Goal: Information Seeking & Learning: Understand process/instructions

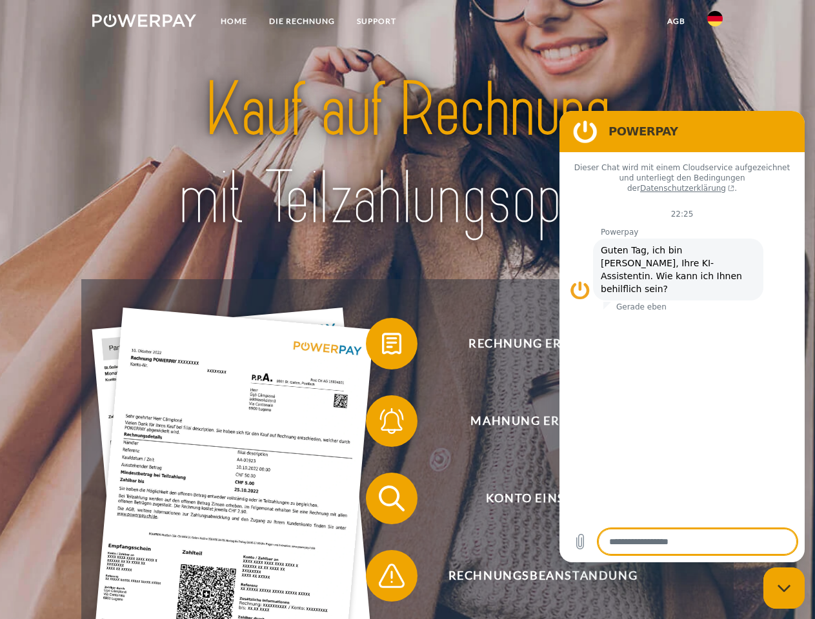
click at [144, 23] on img at bounding box center [144, 20] width 104 height 13
click at [715, 23] on img at bounding box center [714, 18] width 15 height 15
click at [676, 21] on link "agb" at bounding box center [676, 21] width 40 height 23
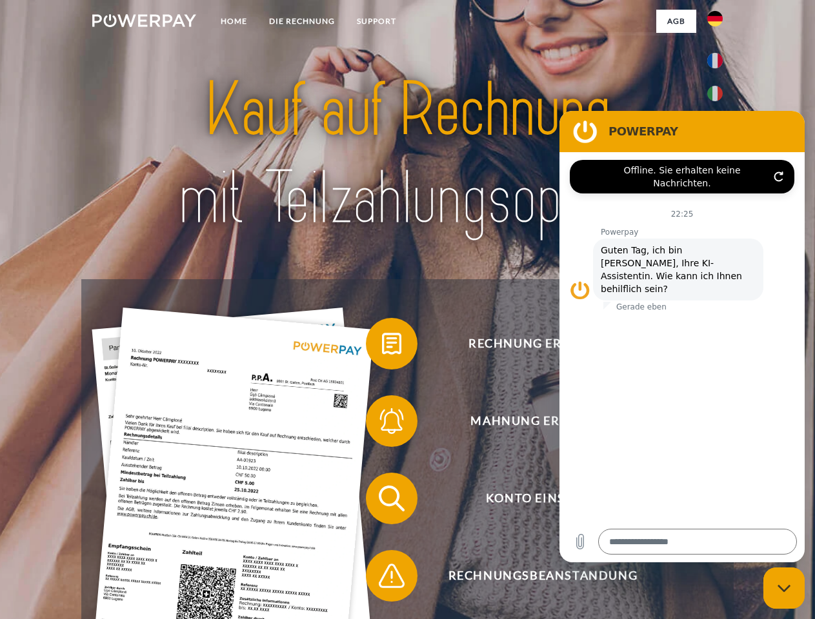
click at [382, 346] on span at bounding box center [372, 344] width 65 height 65
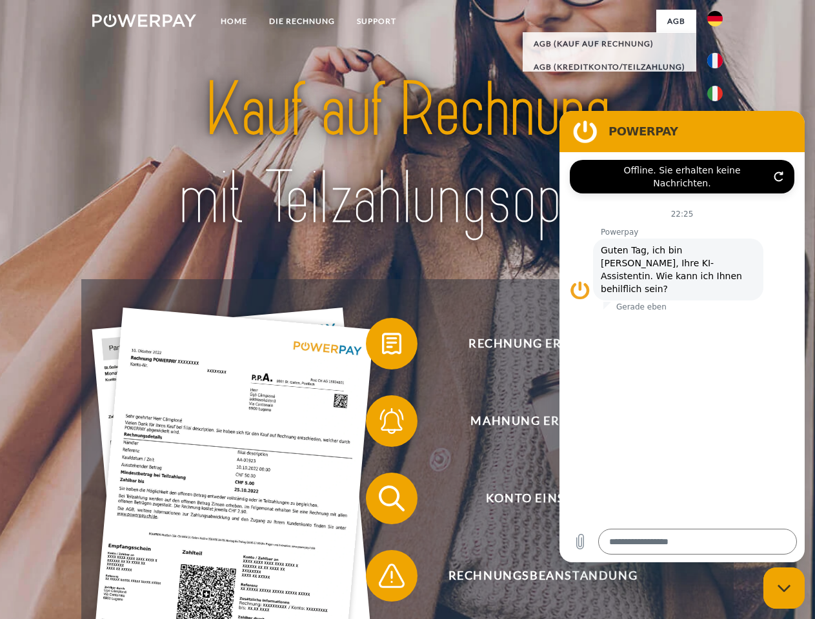
click at [382, 424] on span at bounding box center [372, 421] width 65 height 65
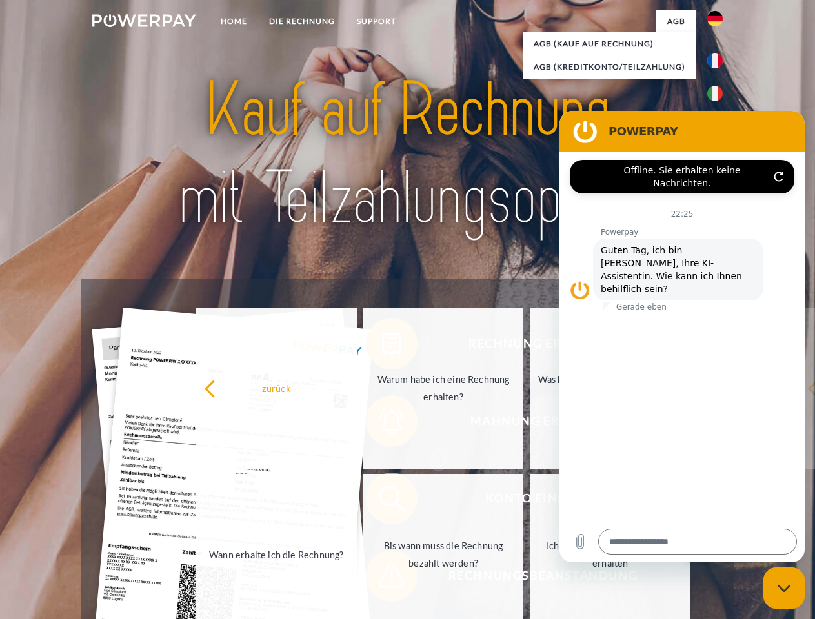
click at [382, 501] on link "Bis wann muss die Rechnung bezahlt werden?" at bounding box center [443, 554] width 161 height 161
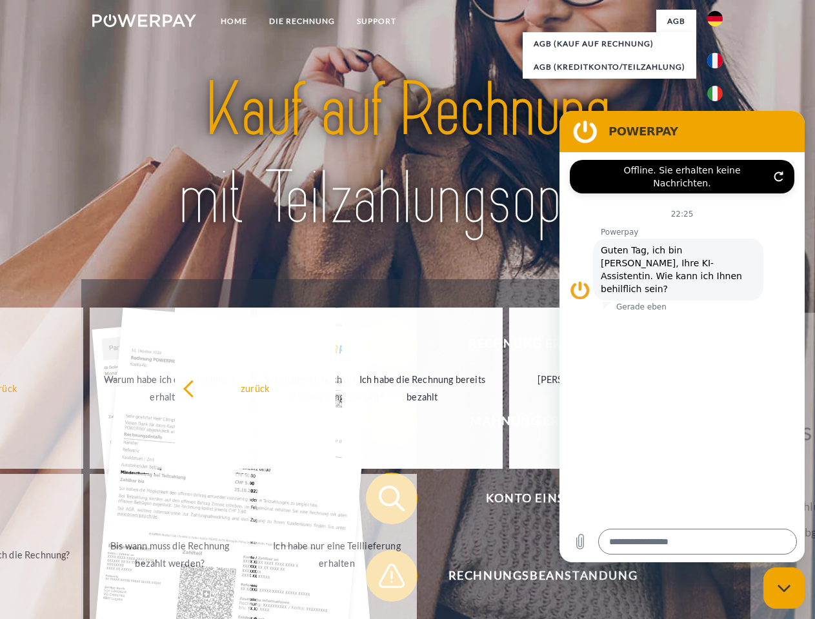
click at [382, 579] on span at bounding box center [372, 576] width 65 height 65
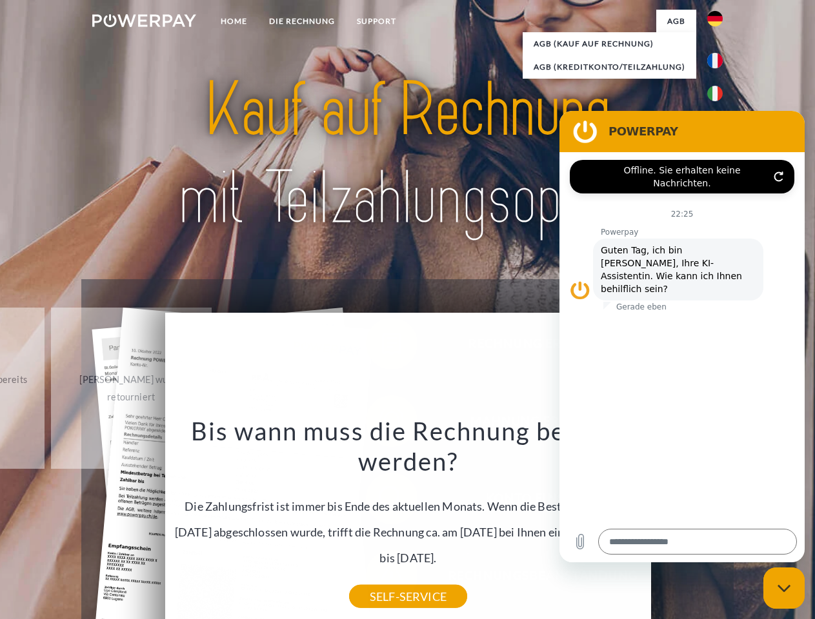
click at [784, 588] on icon "Messaging-Fenster schließen" at bounding box center [785, 589] width 14 height 8
type textarea "*"
